Goal: Task Accomplishment & Management: Use online tool/utility

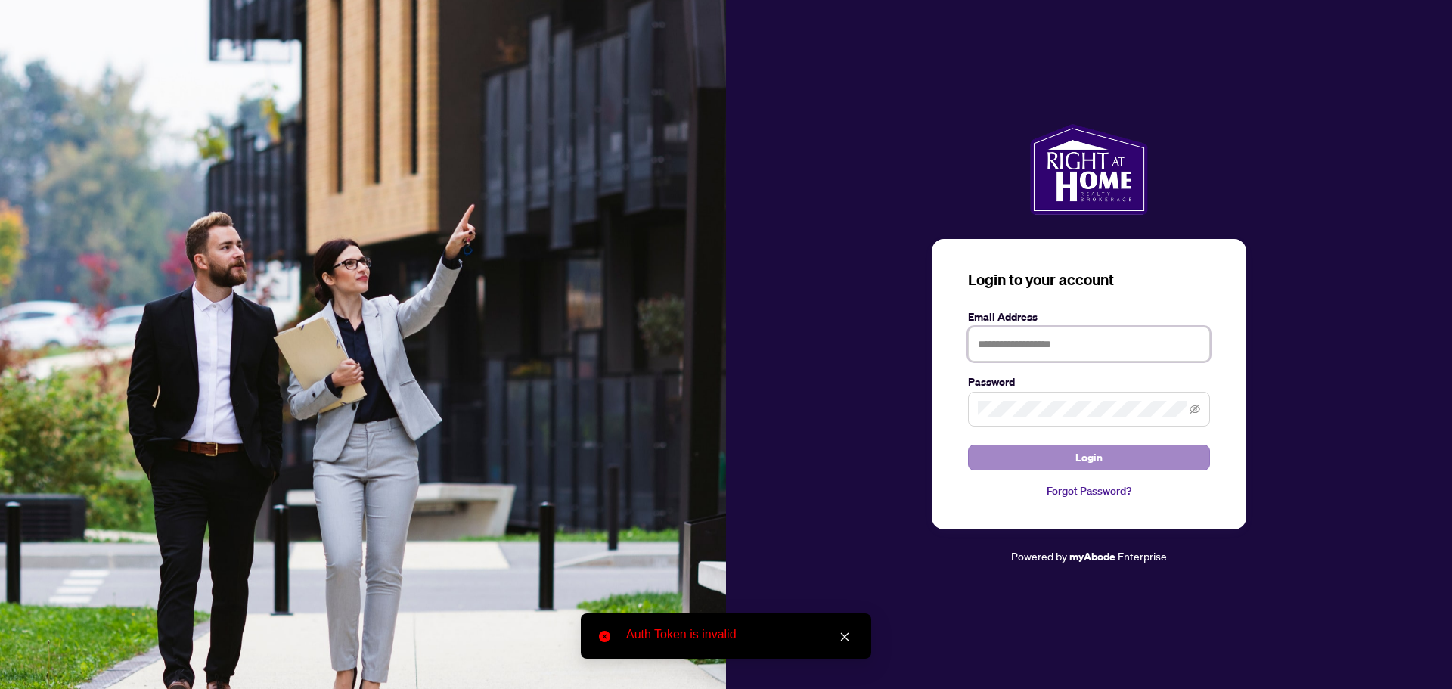
type input "**********"
click at [1090, 456] on span "Login" at bounding box center [1088, 457] width 27 height 24
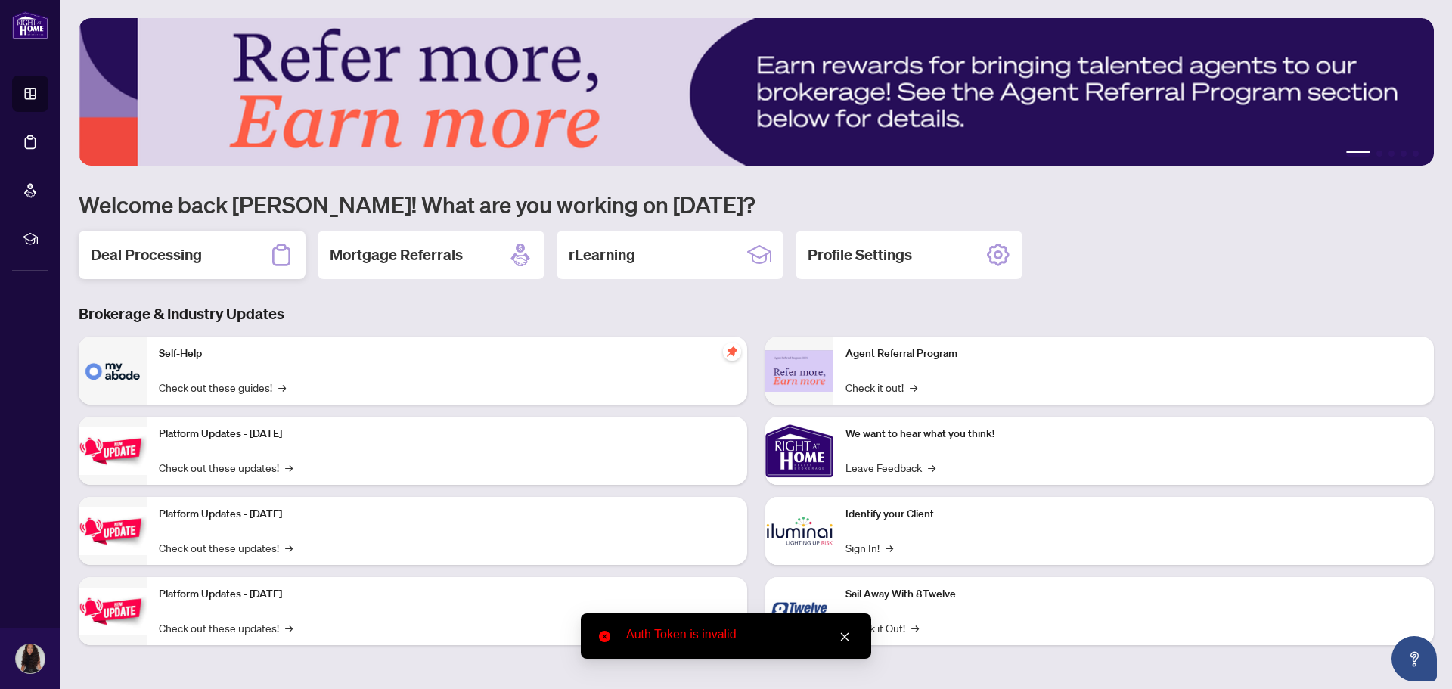
click at [235, 253] on div "Deal Processing" at bounding box center [192, 255] width 227 height 48
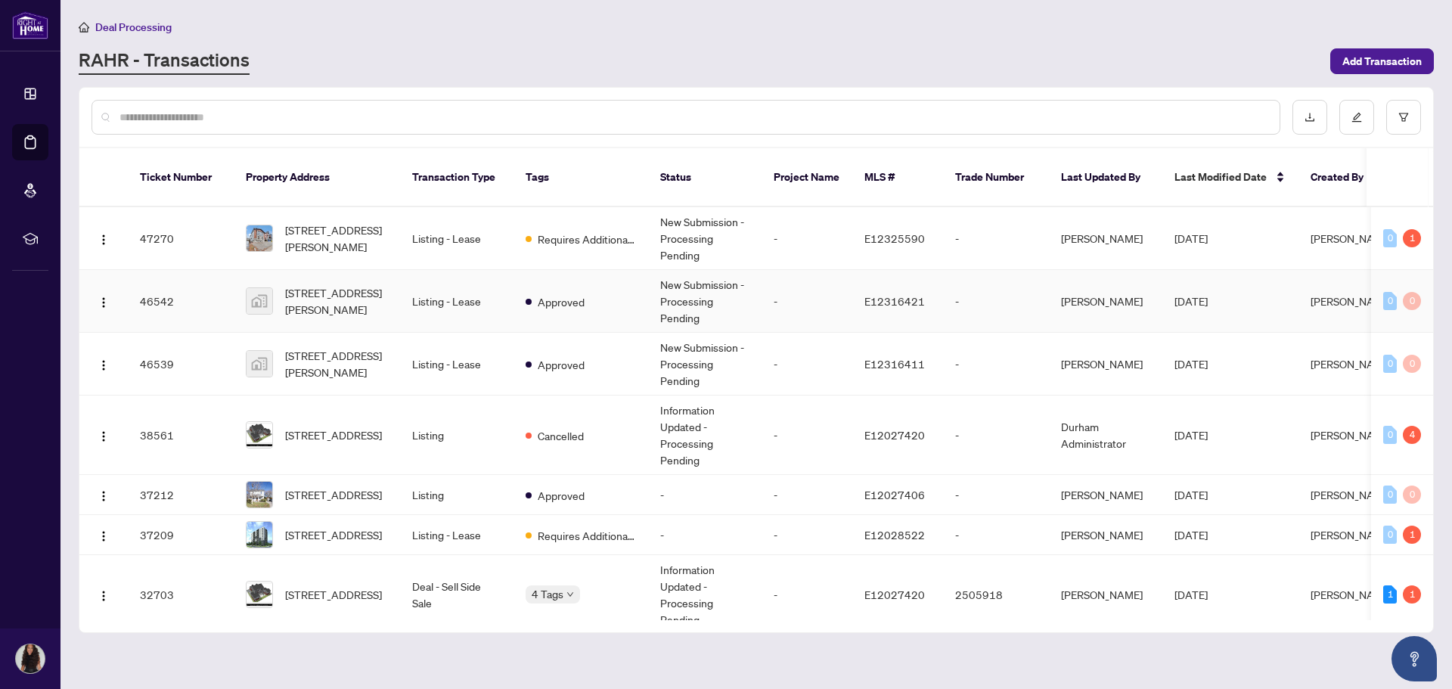
click at [352, 302] on td "[STREET_ADDRESS][PERSON_NAME]" at bounding box center [317, 301] width 166 height 63
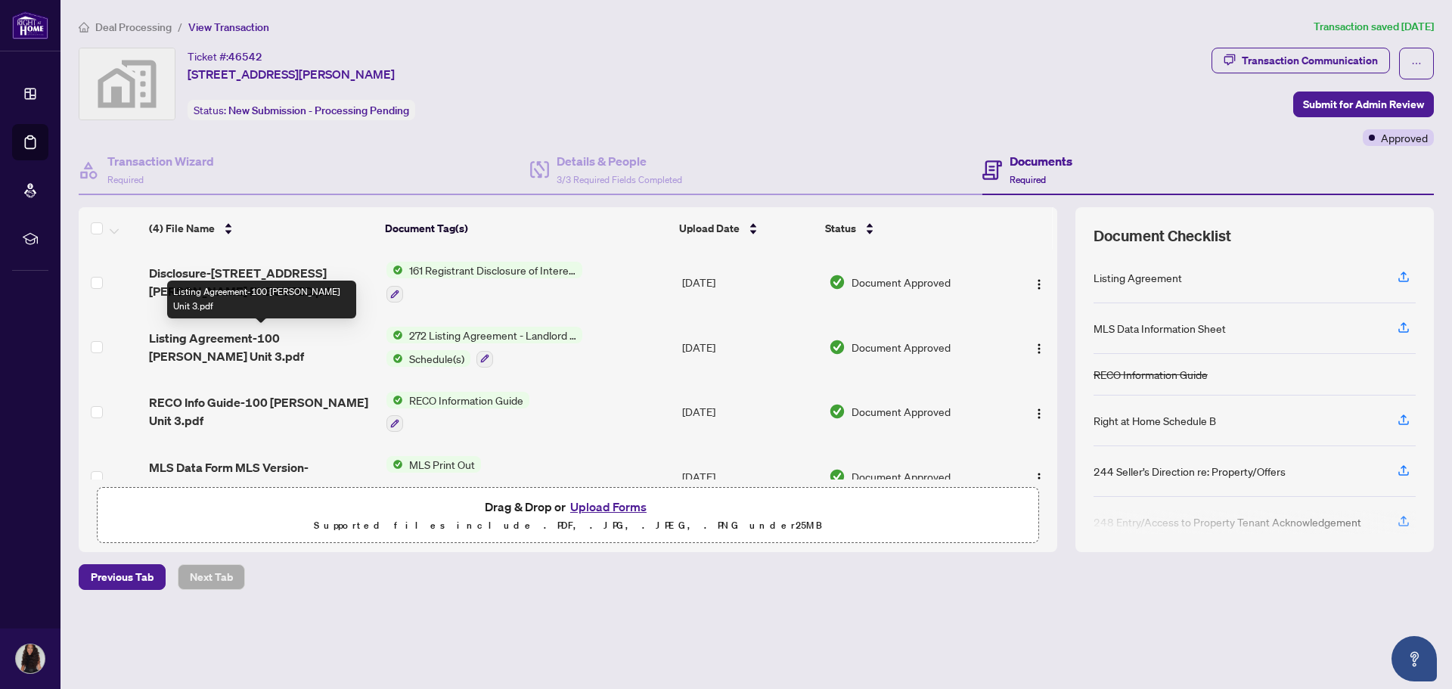
click at [205, 342] on span "Listing Agreement-100 [PERSON_NAME] Unit 3.pdf" at bounding box center [261, 347] width 225 height 36
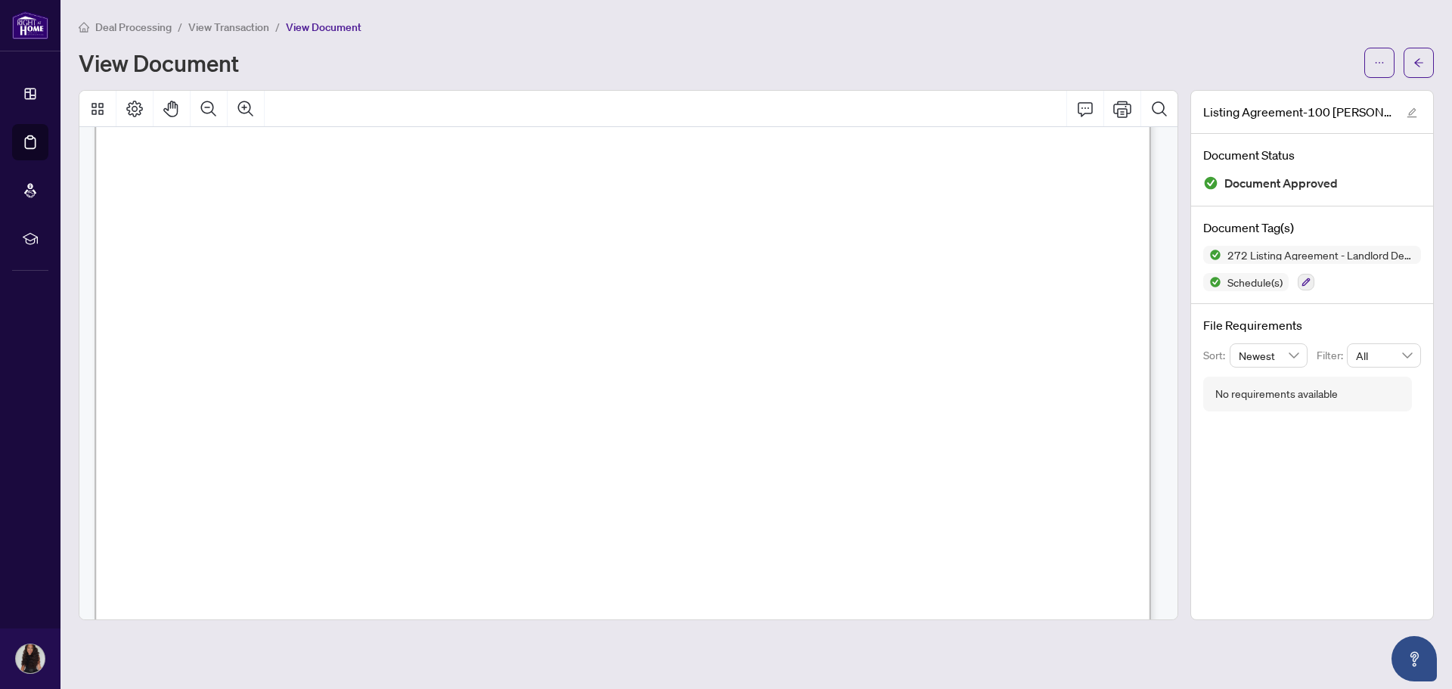
scroll to position [243, 0]
